Goal: Task Accomplishment & Management: Manage account settings

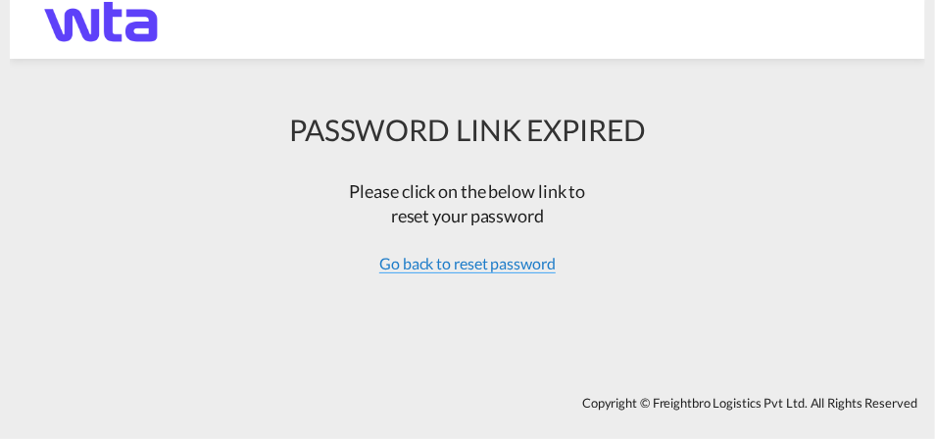
click at [397, 261] on span "Go back to reset password" at bounding box center [467, 264] width 176 height 20
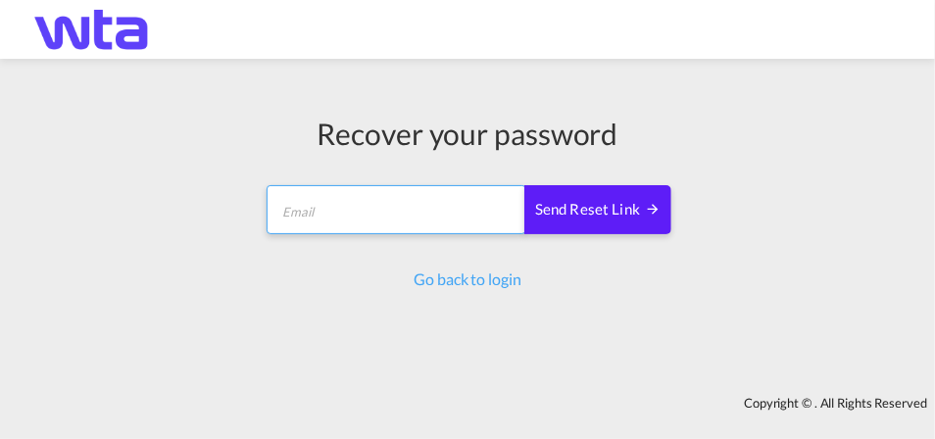
click at [408, 217] on input "email" at bounding box center [396, 209] width 260 height 49
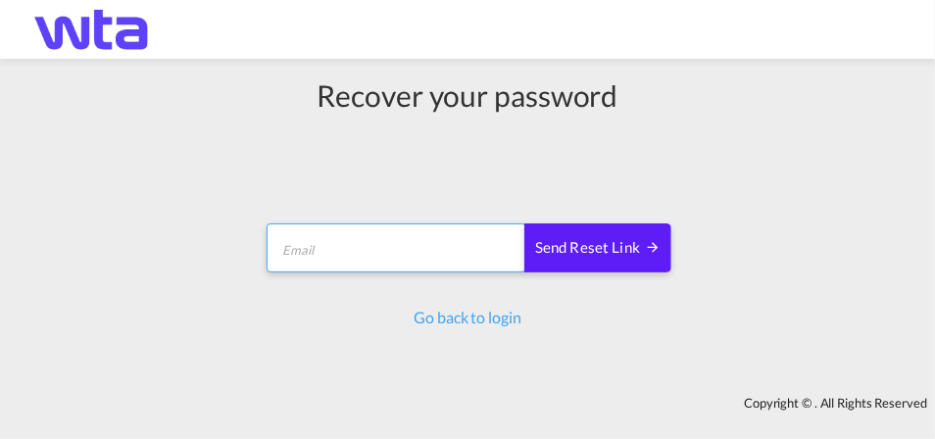
type input "[PERSON_NAME][EMAIL_ADDRESS][PERSON_NAME][DOMAIN_NAME]"
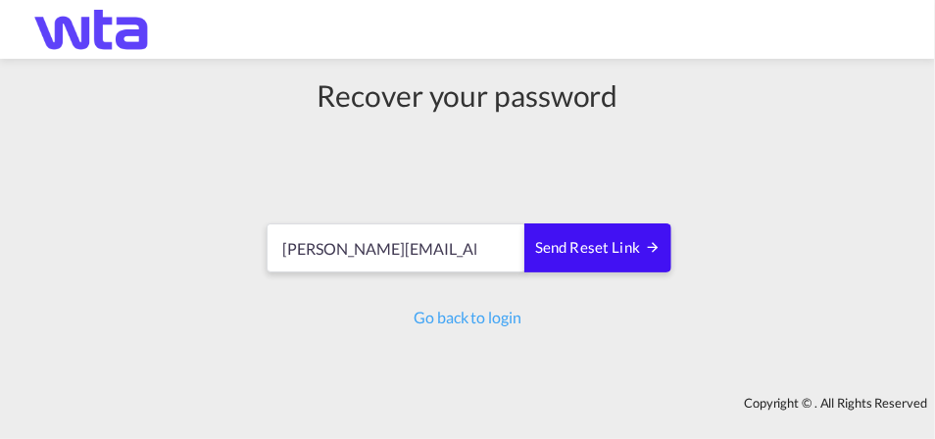
click at [654, 241] on md-icon "icon-arrow-right" at bounding box center [653, 247] width 16 height 16
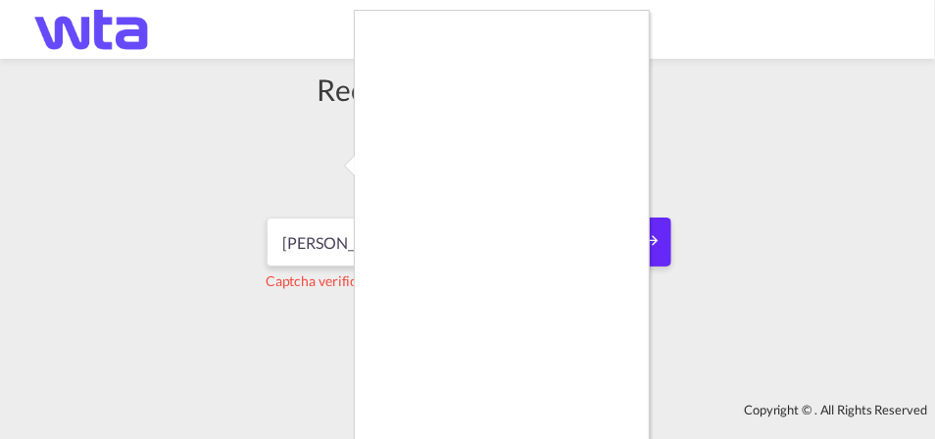
scroll to position [50, 0]
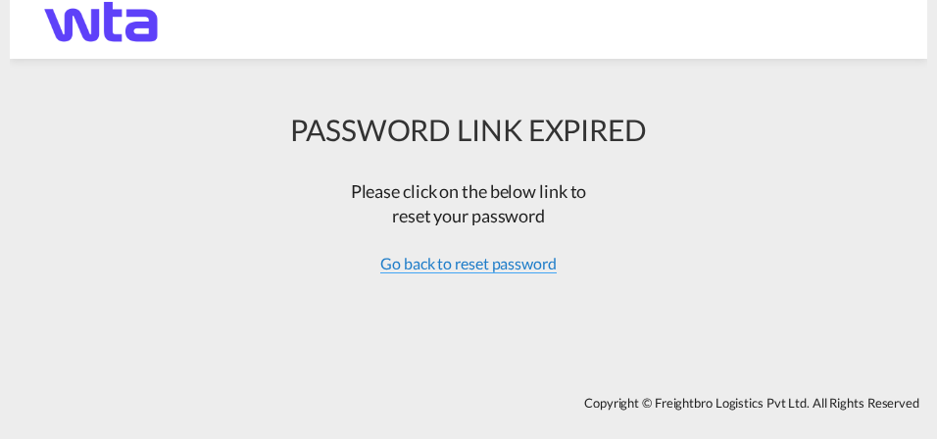
click at [476, 264] on span "Go back to reset password" at bounding box center [468, 264] width 176 height 20
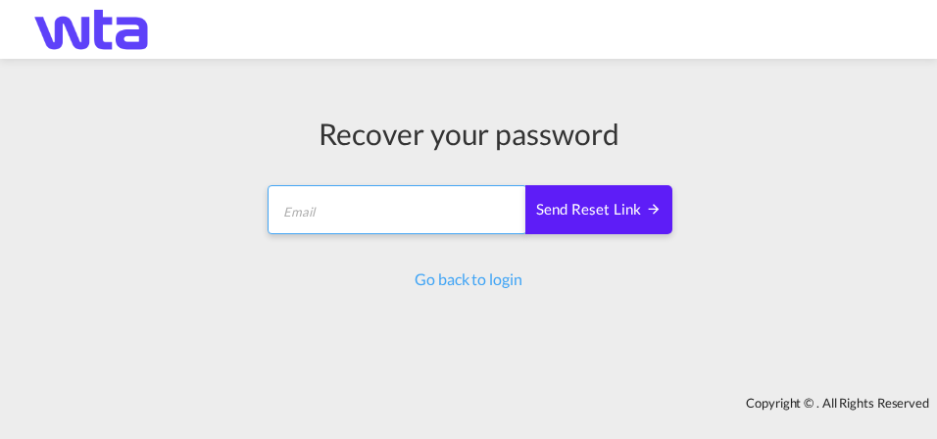
click at [428, 224] on input "email" at bounding box center [397, 209] width 260 height 49
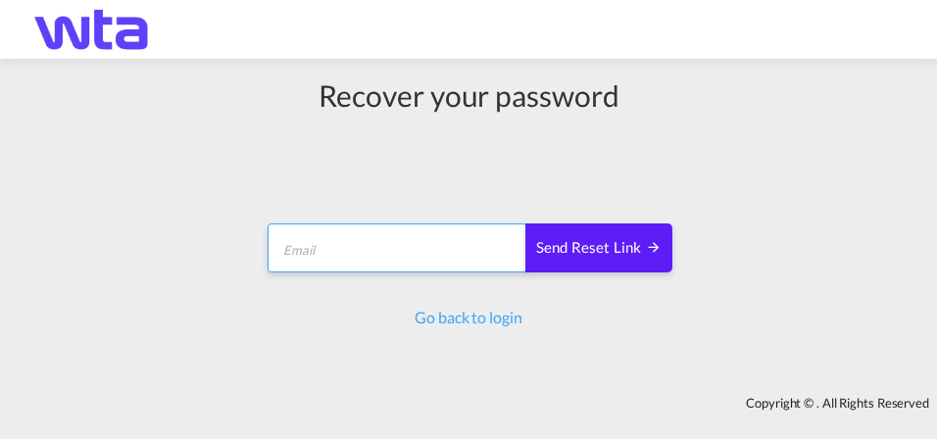
type input "[PERSON_NAME][EMAIL_ADDRESS][PERSON_NAME][DOMAIN_NAME]"
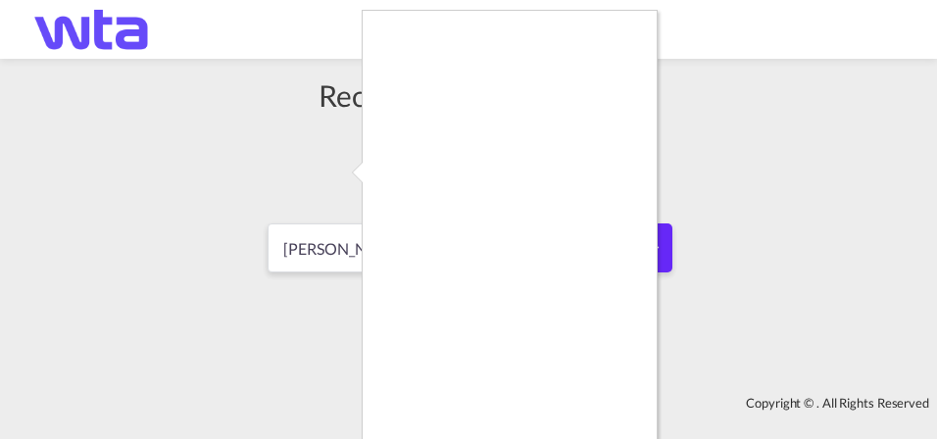
scroll to position [50, 0]
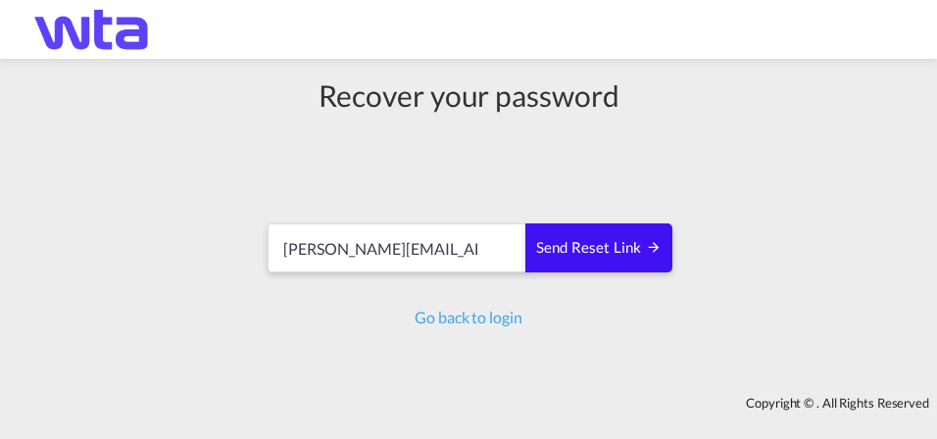
click at [602, 258] on div "Send reset link" at bounding box center [598, 248] width 125 height 23
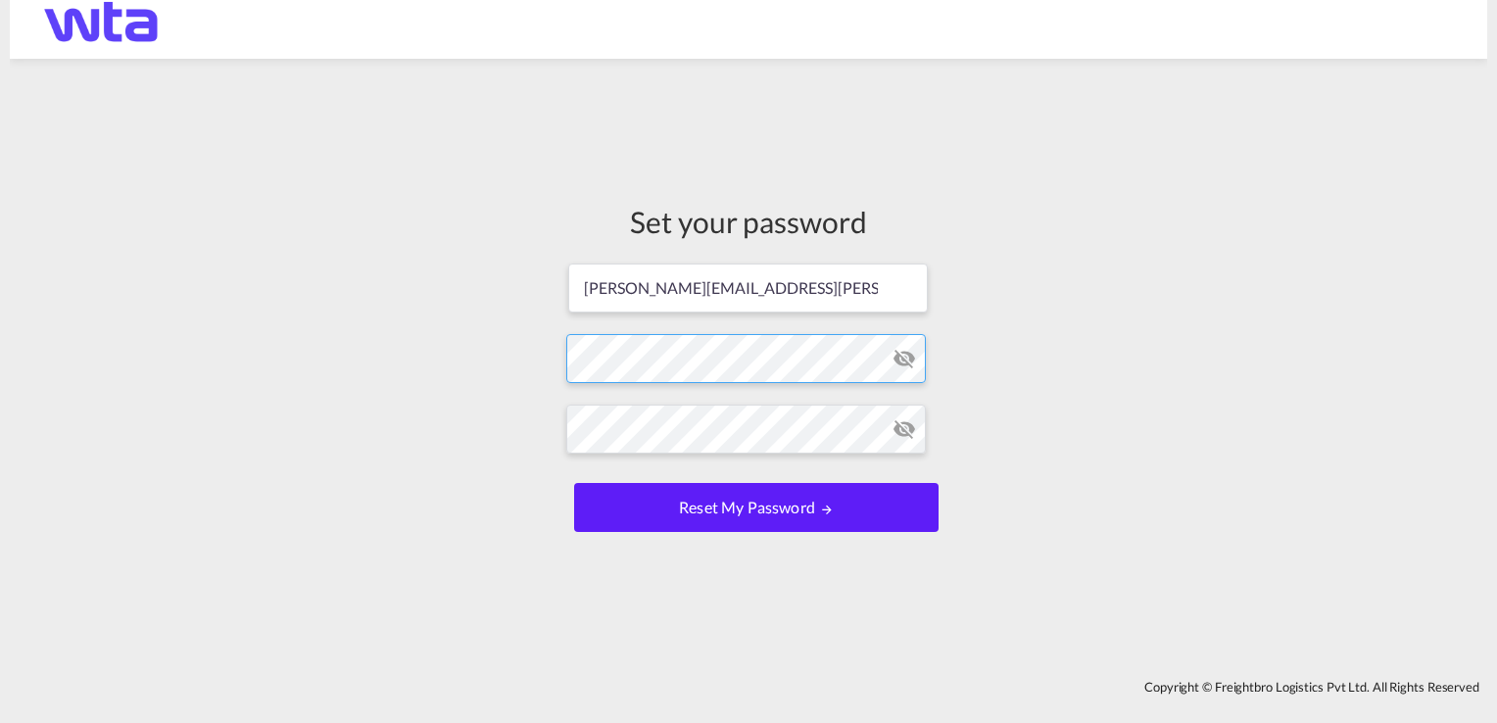
click at [619, 363] on form "kimberley.hines@wtagroup.com Password must contain the following: A special cha…" at bounding box center [748, 400] width 364 height 276
click at [574, 483] on button "Reset my password" at bounding box center [756, 507] width 364 height 49
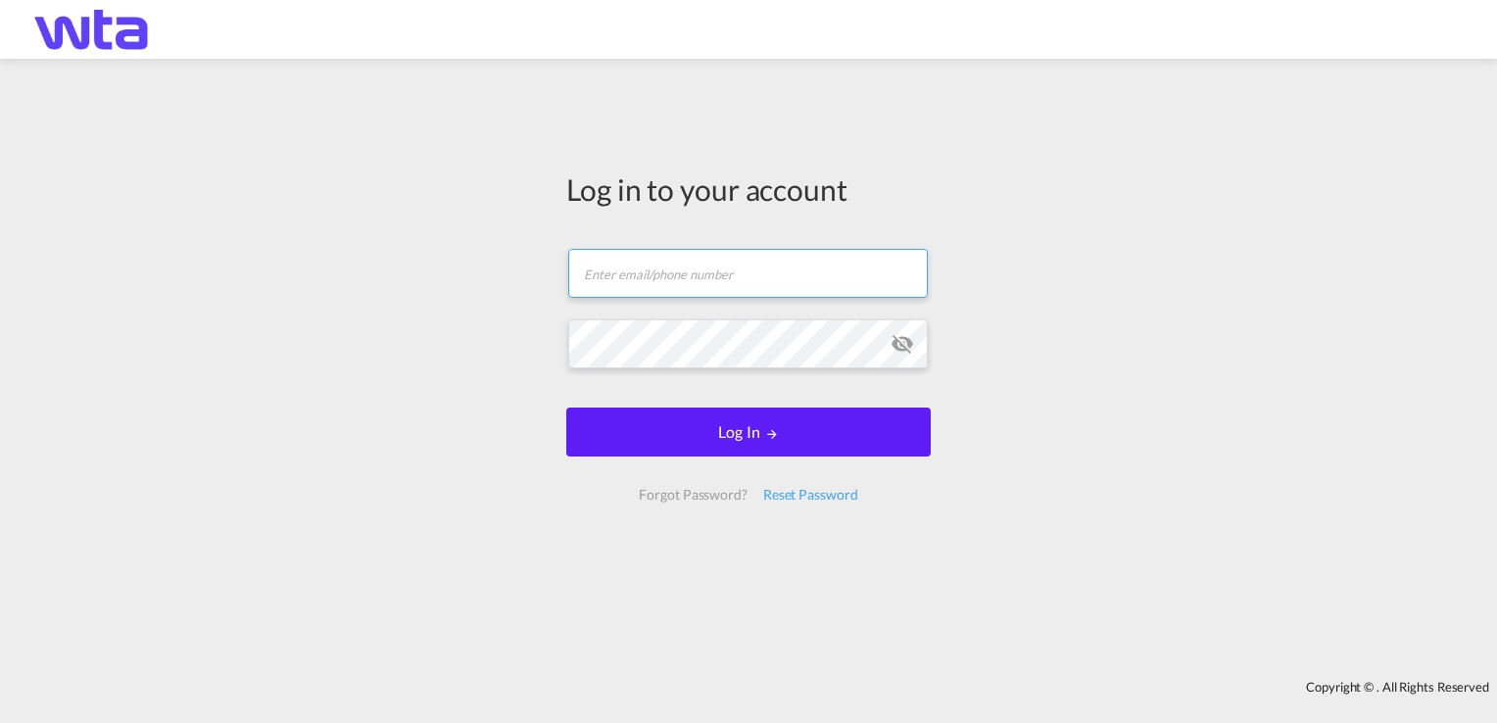
type input "[PERSON_NAME][EMAIL_ADDRESS][PERSON_NAME][DOMAIN_NAME]"
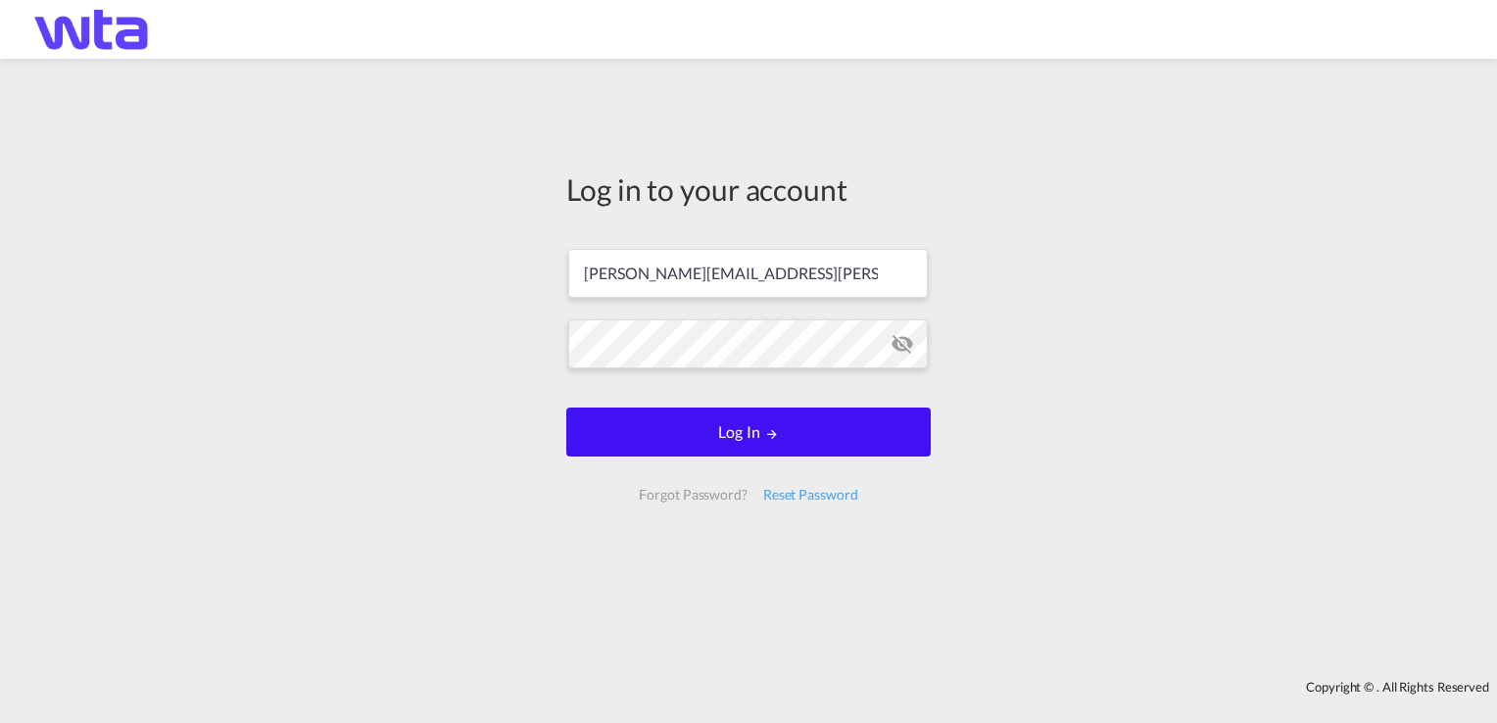
click at [611, 452] on button "Log In" at bounding box center [748, 432] width 364 height 49
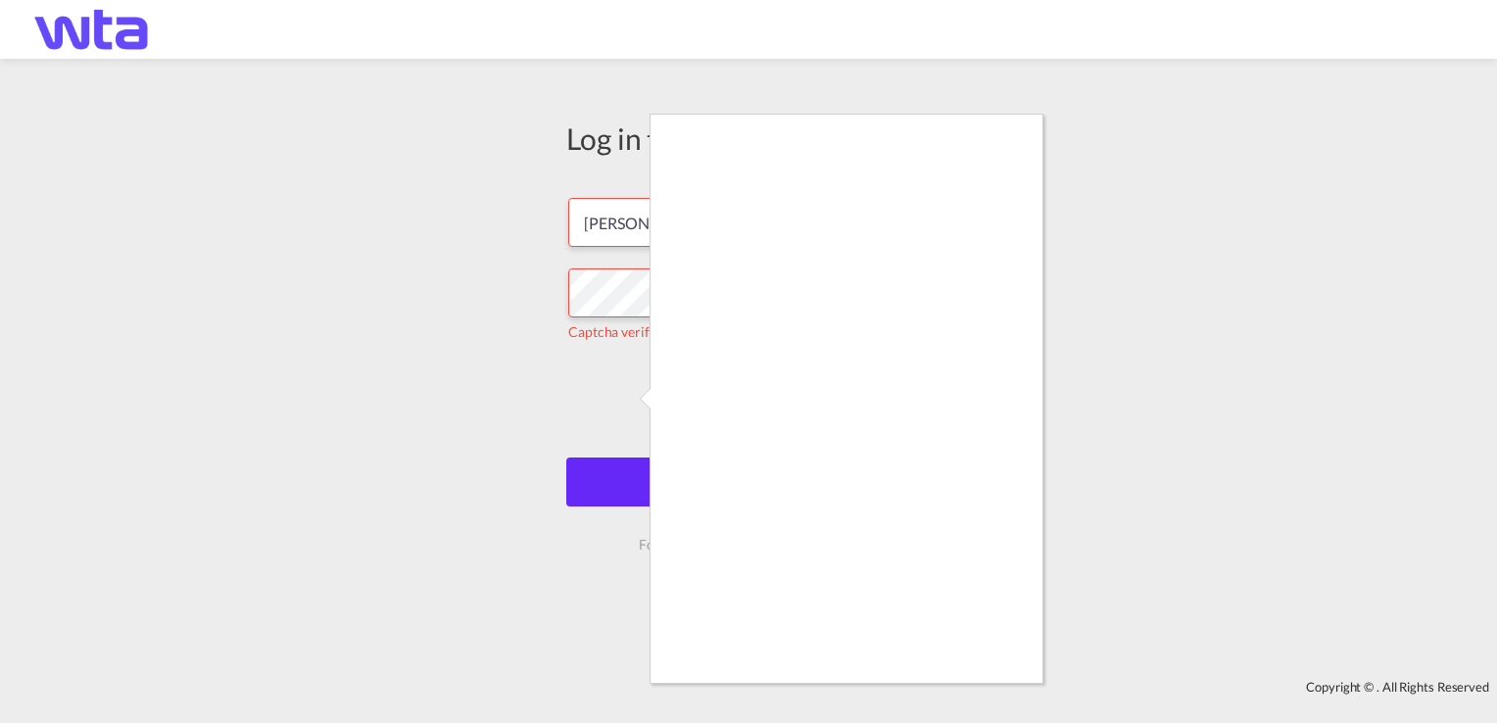
click at [632, 470] on div at bounding box center [748, 361] width 1497 height 723
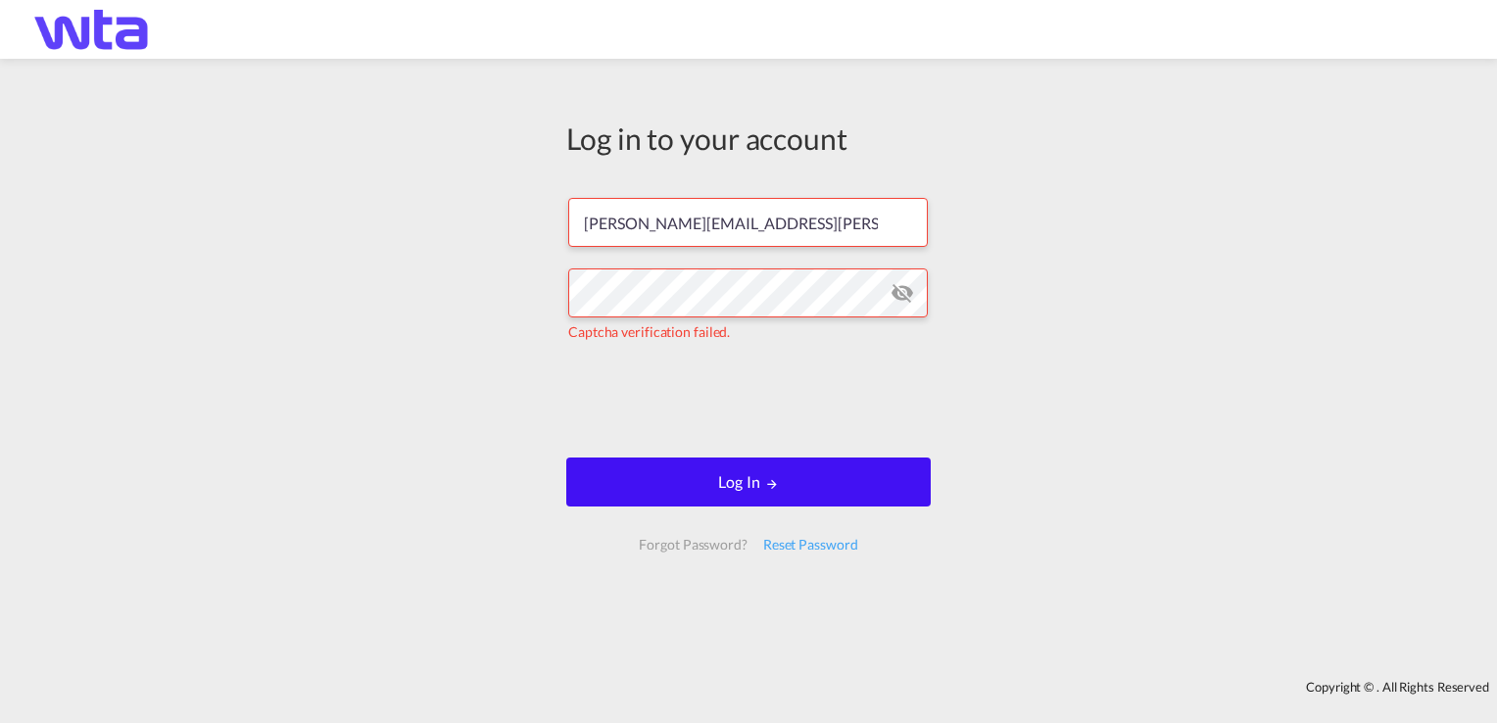
click at [866, 473] on button "Log In" at bounding box center [748, 481] width 364 height 49
